Goal: Use online tool/utility

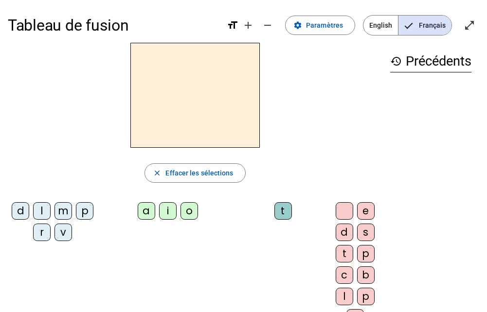
click at [72, 210] on div "m" at bounding box center [63, 211] width 18 height 18
click at [190, 211] on div "o" at bounding box center [190, 211] width 18 height 18
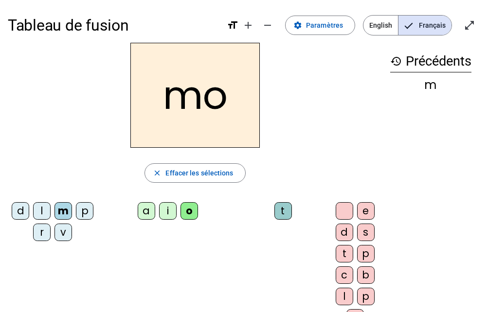
click at [283, 209] on div "t" at bounding box center [283, 211] width 18 height 18
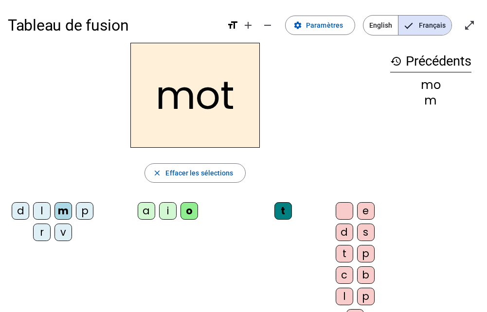
click at [76, 220] on div "p" at bounding box center [85, 211] width 18 height 18
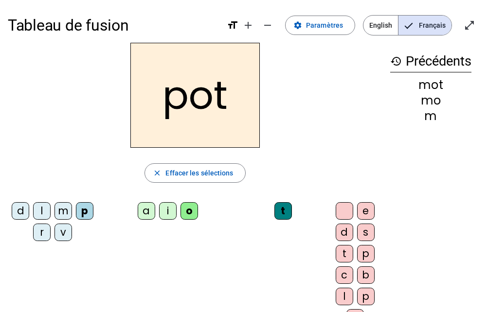
click at [51, 209] on div "l" at bounding box center [42, 211] width 18 height 18
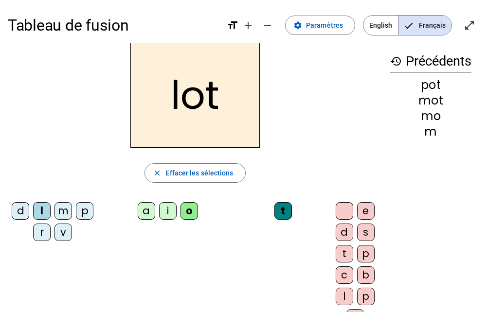
click at [50, 234] on div "r" at bounding box center [42, 233] width 18 height 18
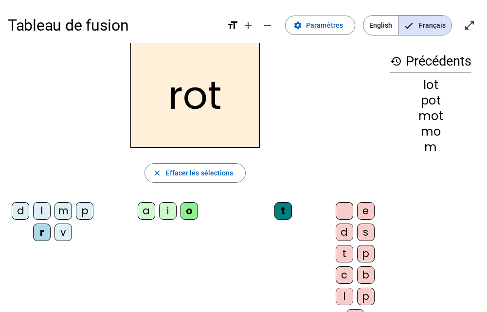
click at [149, 210] on div "a" at bounding box center [147, 211] width 18 height 18
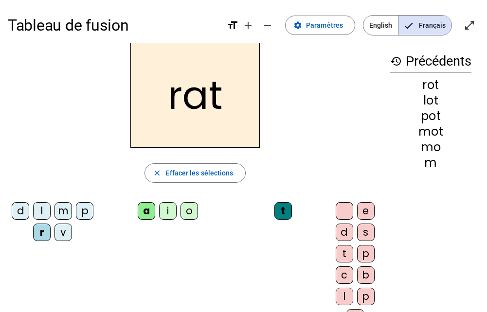
click at [166, 211] on div "i" at bounding box center [168, 211] width 18 height 18
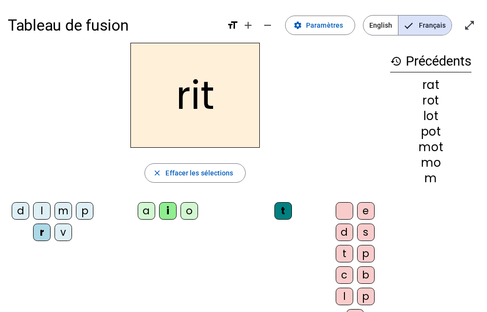
click at [72, 232] on div "v" at bounding box center [63, 233] width 18 height 18
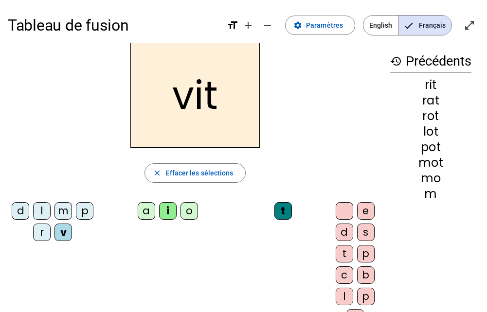
click at [72, 210] on div "m" at bounding box center [63, 211] width 18 height 18
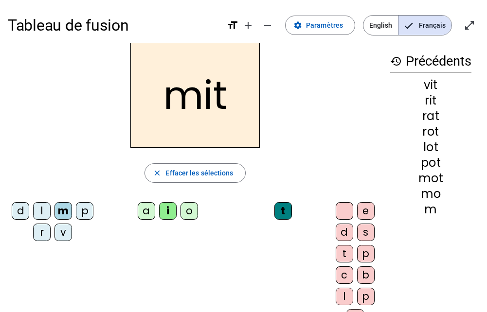
click at [222, 264] on div "d l m p r v a i o t e d s t p c b l p x" at bounding box center [195, 267] width 375 height 136
click at [29, 211] on div "d" at bounding box center [21, 211] width 18 height 18
